Goal: Find specific page/section: Find specific page/section

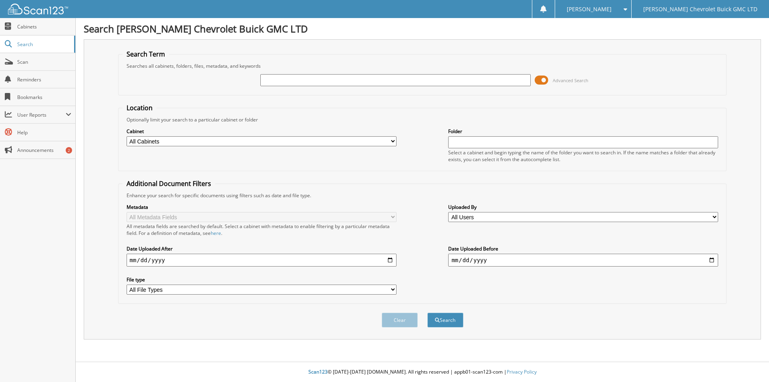
click at [544, 78] on span at bounding box center [542, 80] width 14 height 12
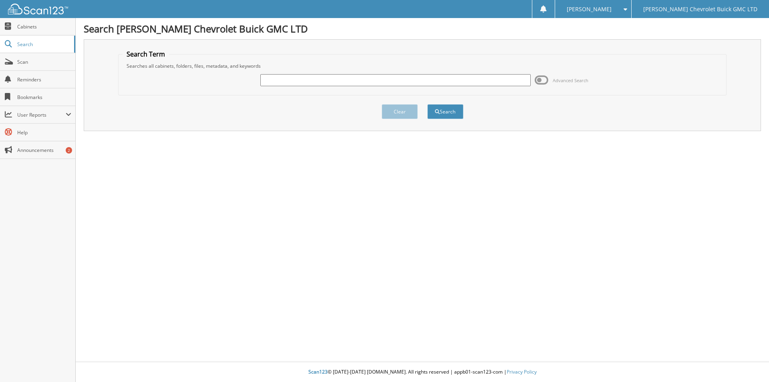
click at [343, 79] on input "text" at bounding box center [395, 80] width 270 height 12
type input "[PERSON_NAME]"
click at [427, 104] on button "Search" at bounding box center [445, 111] width 36 height 15
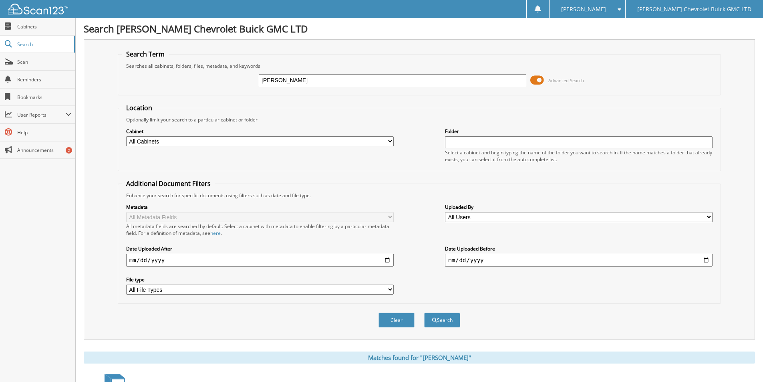
click at [542, 80] on span at bounding box center [537, 80] width 14 height 12
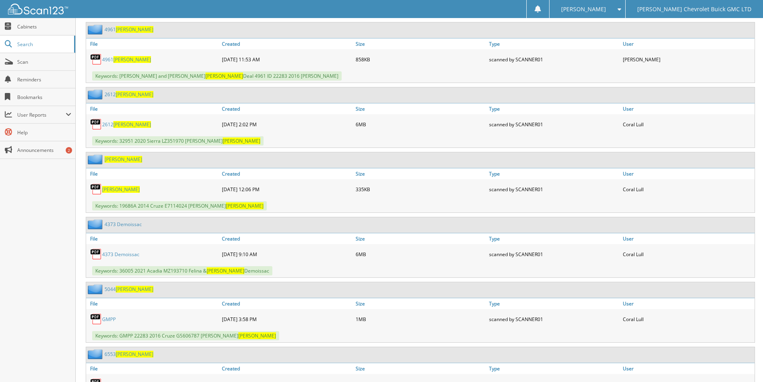
scroll to position [280, 0]
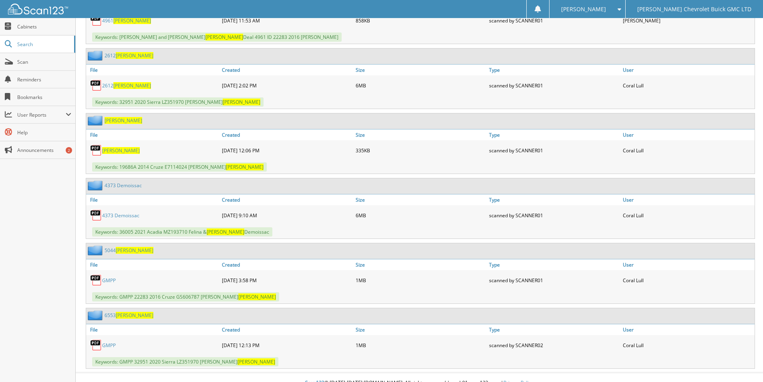
click at [117, 86] on span "[PERSON_NAME]" at bounding box center [132, 85] width 38 height 7
click at [114, 86] on link "2612 [PERSON_NAME]" at bounding box center [126, 85] width 49 height 7
